Goal: Information Seeking & Learning: Find specific fact

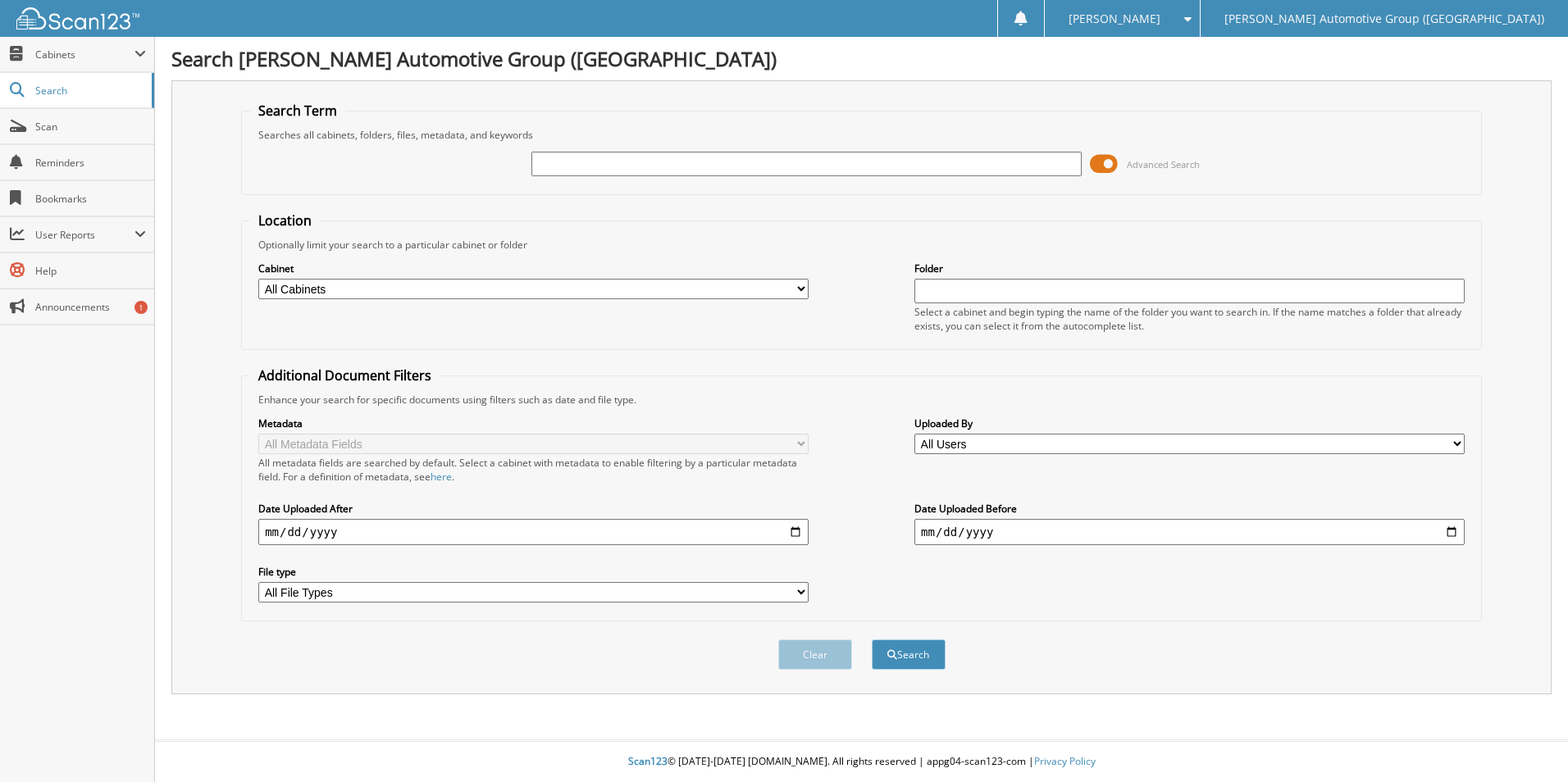
drag, startPoint x: 750, startPoint y: 297, endPoint x: 698, endPoint y: 301, distance: 52.2
click at [748, 296] on select "All Cabinets ACCOUNTS PAYABLE ACCOUNTS RECEIVABLE CANCELLATIONS CO LCC LCD CAR …" at bounding box center [533, 288] width 551 height 20
select select "44275"
click at [258, 279] on select "All Cabinets ACCOUNTS PAYABLE ACCOUNTS RECEIVABLE CANCELLATIONS CO LCC LCD CAR …" at bounding box center [533, 288] width 551 height 20
click at [642, 160] on input "text" at bounding box center [806, 164] width 551 height 25
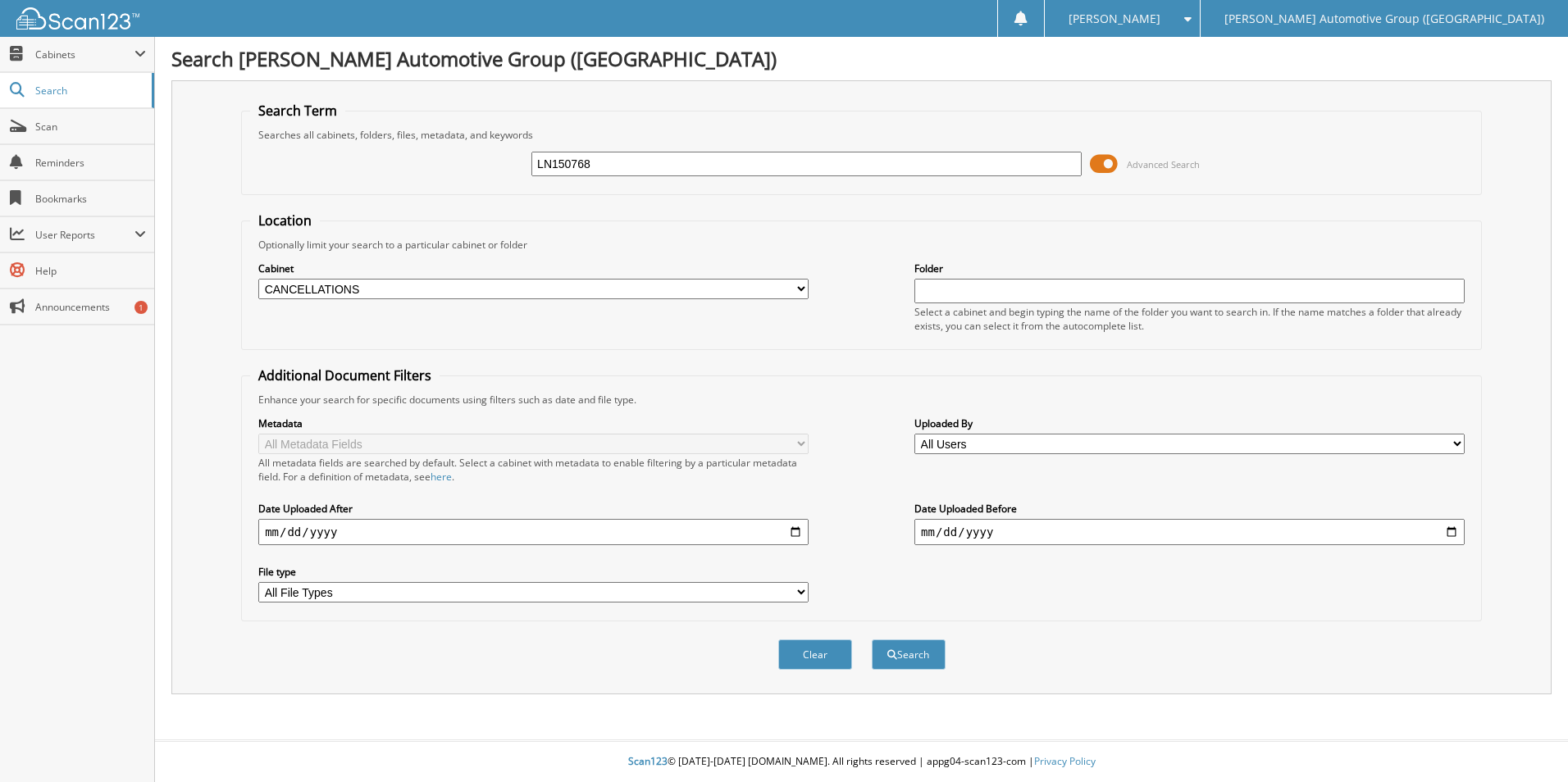
type input "LN150768"
click at [872, 640] on button "Search" at bounding box center [909, 655] width 74 height 31
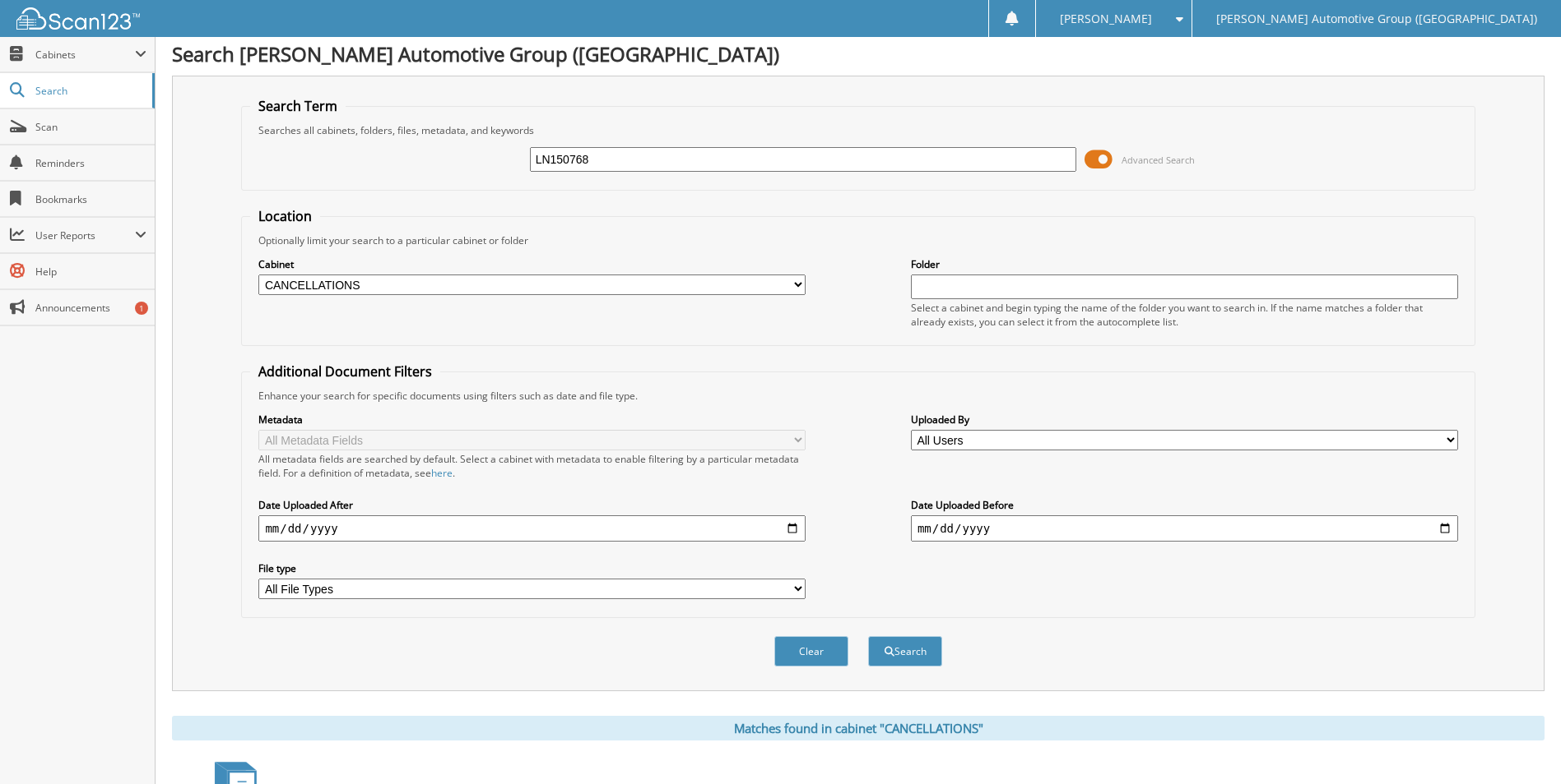
scroll to position [303, 0]
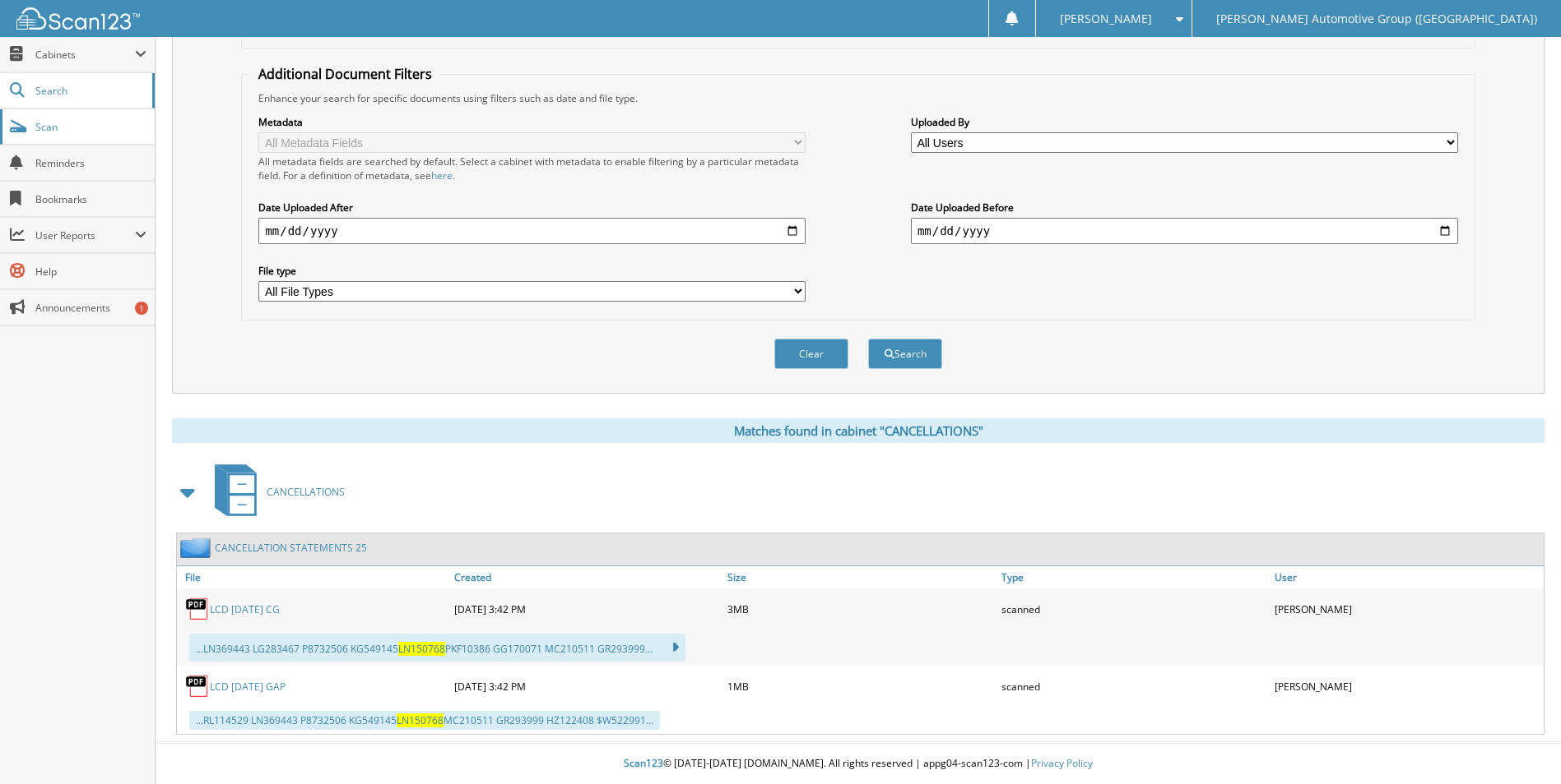
click at [87, 120] on span "Scan" at bounding box center [91, 127] width 111 height 14
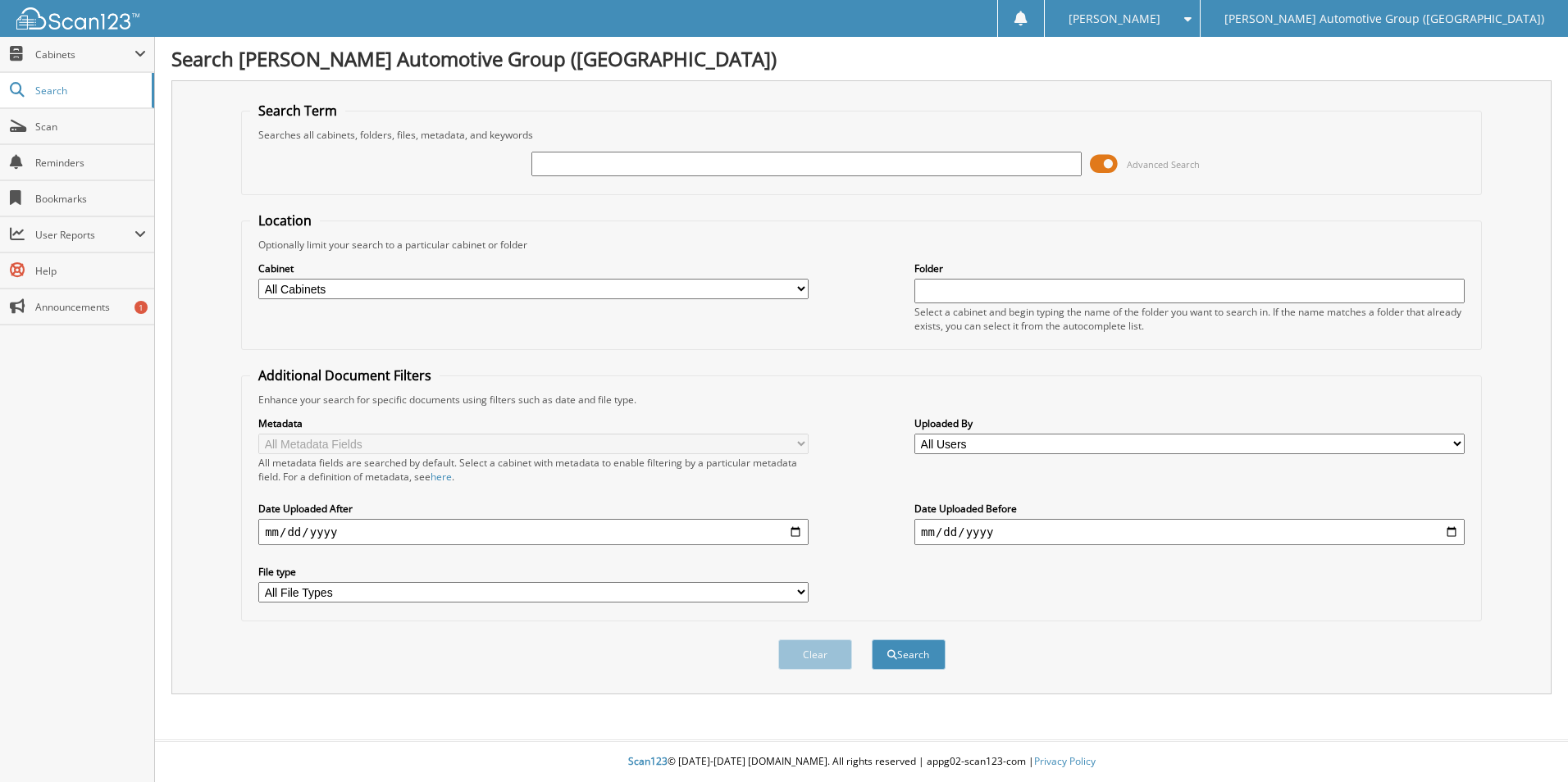
click at [760, 168] on input "text" at bounding box center [806, 164] width 551 height 25
type input "461677"
click at [872, 640] on button "Search" at bounding box center [909, 655] width 74 height 31
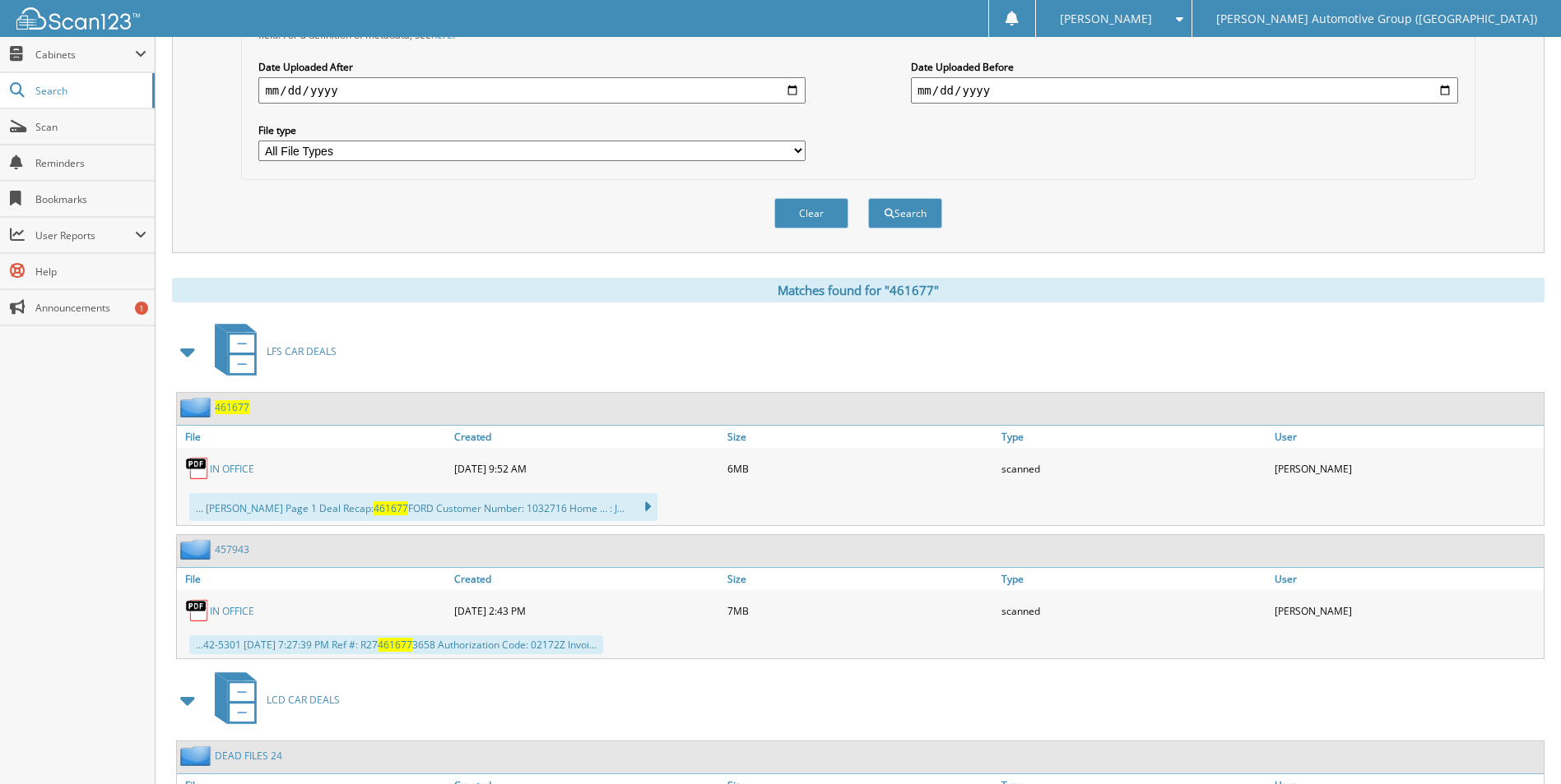
scroll to position [576, 0]
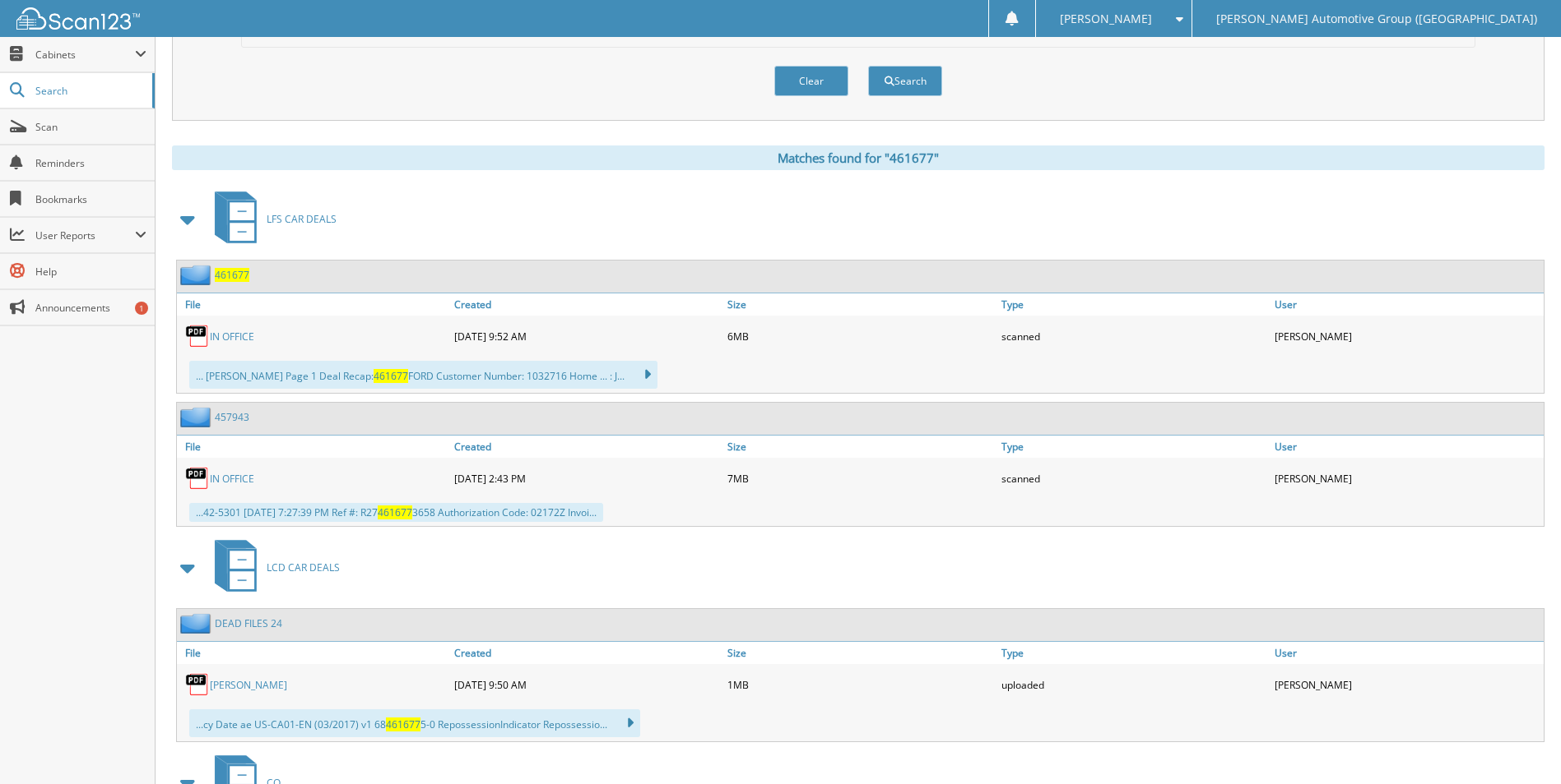
click at [219, 274] on span "461677" at bounding box center [232, 274] width 35 height 14
